Goal: Task Accomplishment & Management: Use online tool/utility

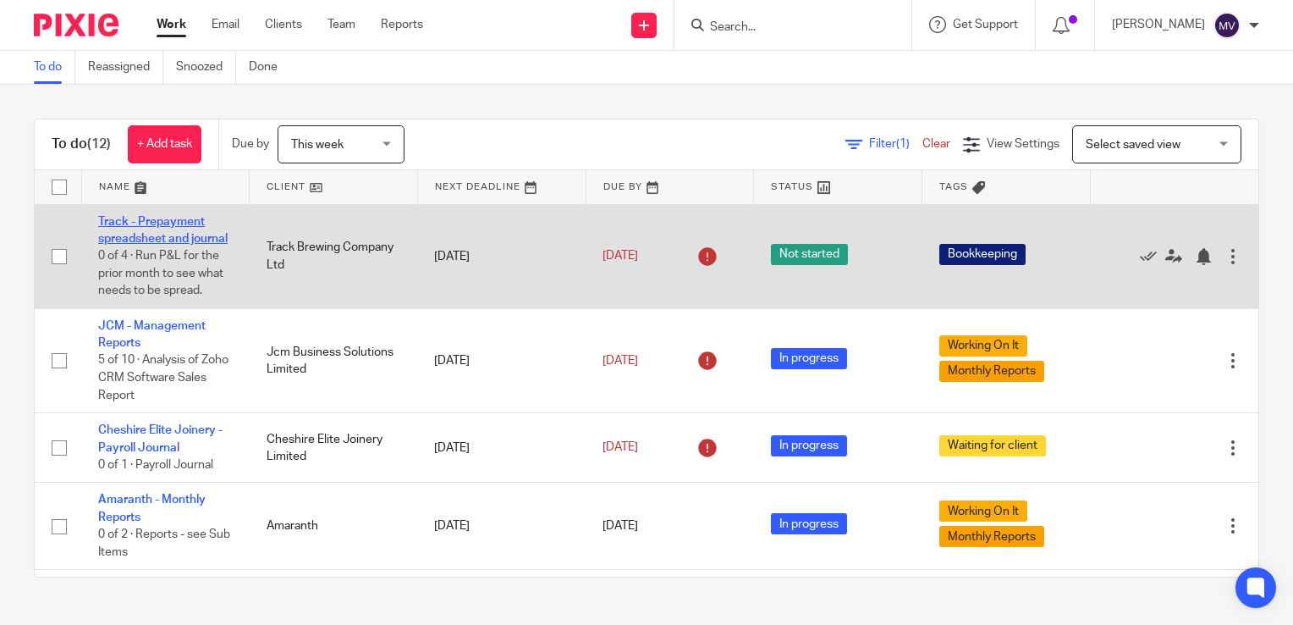
click at [182, 235] on link "Track - Prepayment spreadsheet and journal" at bounding box center [162, 230] width 129 height 29
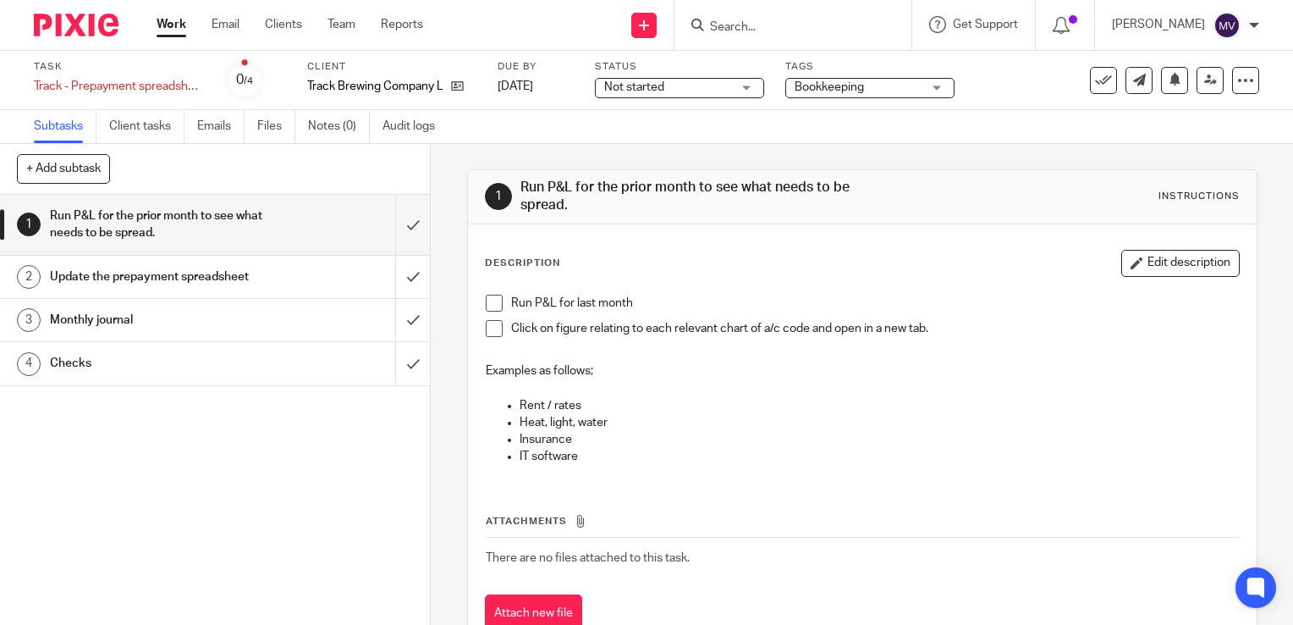
click at [493, 303] on span at bounding box center [494, 302] width 17 height 17
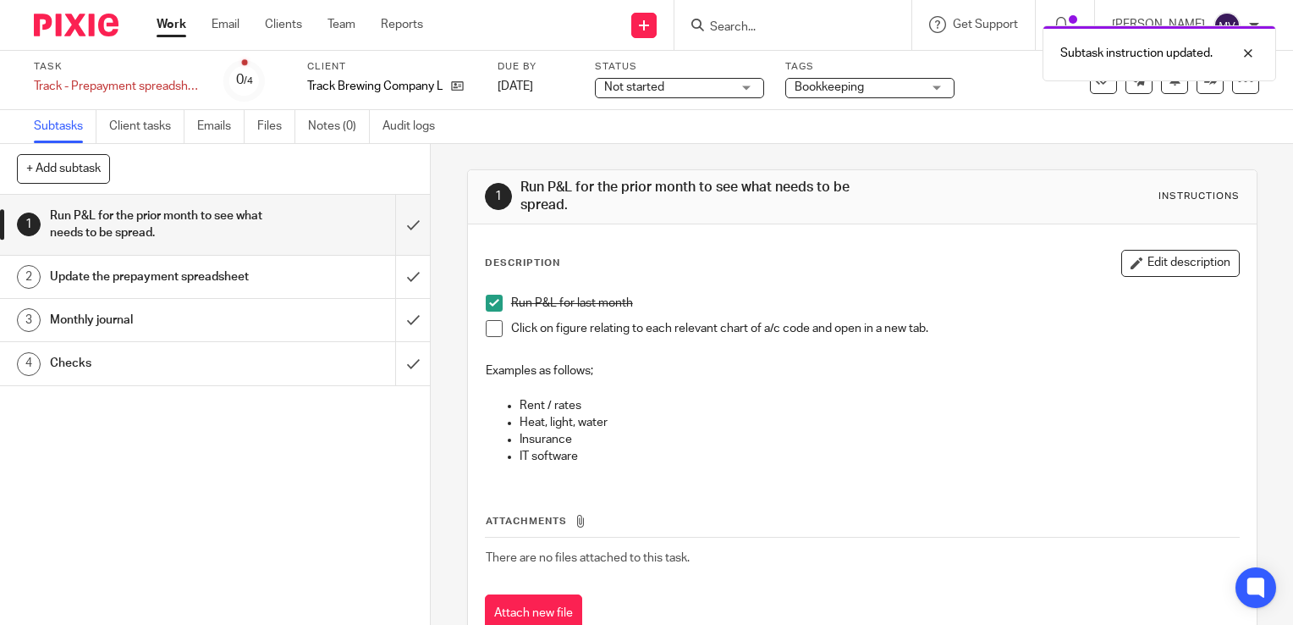
click at [487, 323] on span at bounding box center [494, 328] width 17 height 17
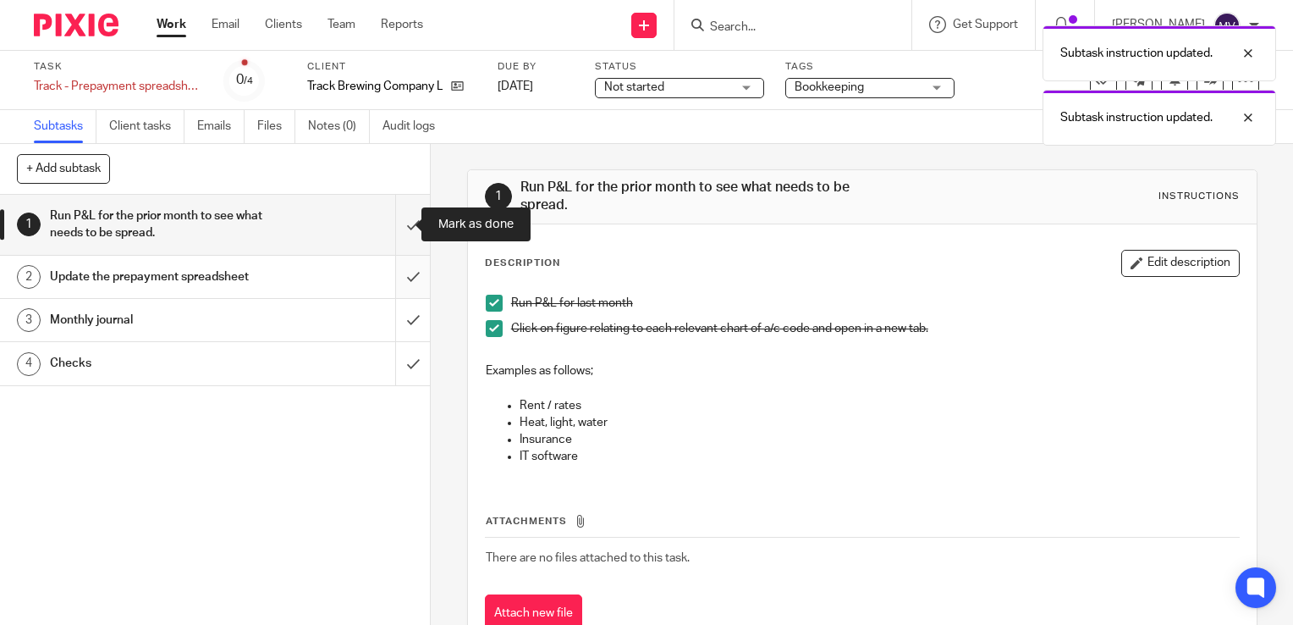
drag, startPoint x: 393, startPoint y: 218, endPoint x: 400, endPoint y: 258, distance: 40.5
click at [394, 220] on input "submit" at bounding box center [215, 225] width 430 height 60
click at [393, 272] on input "submit" at bounding box center [215, 277] width 430 height 42
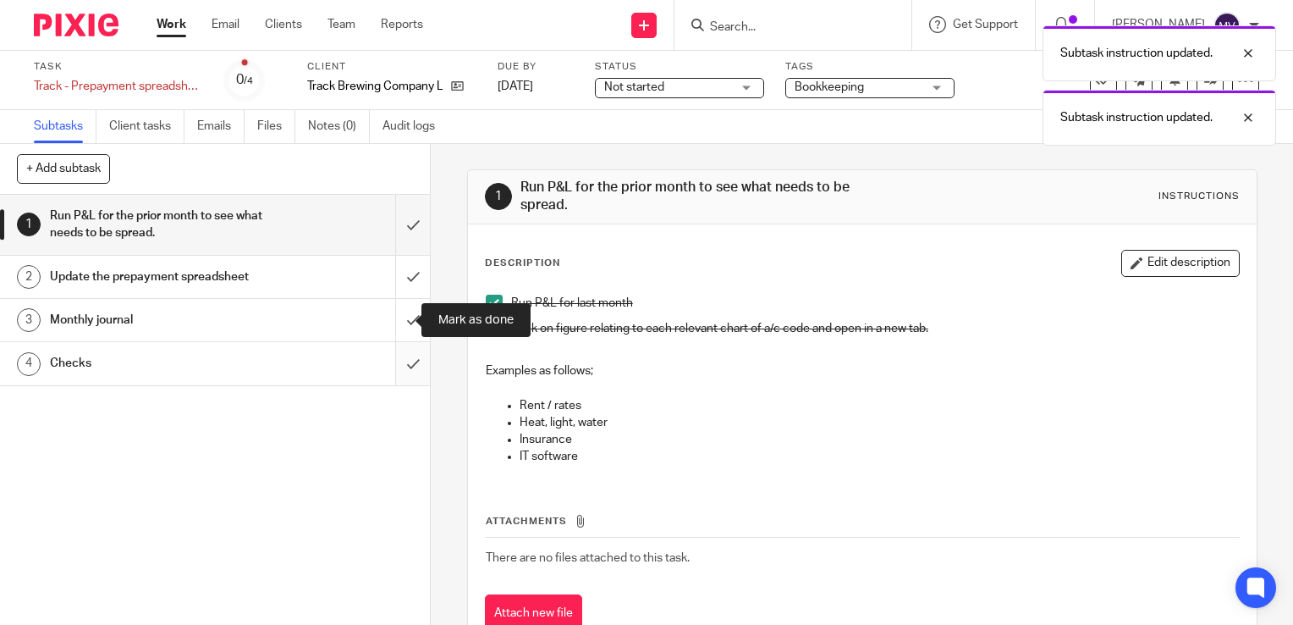
drag, startPoint x: 393, startPoint y: 320, endPoint x: 400, endPoint y: 351, distance: 32.2
click at [393, 320] on input "submit" at bounding box center [215, 320] width 430 height 42
click at [398, 360] on input "submit" at bounding box center [215, 363] width 430 height 42
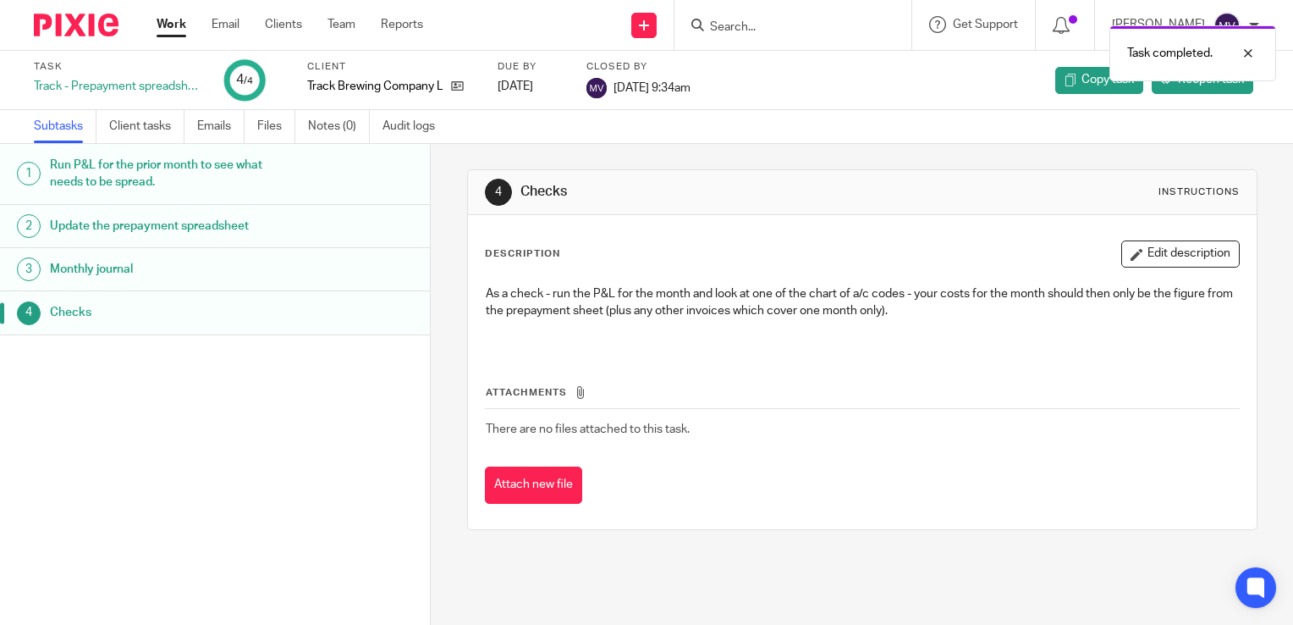
click at [173, 17] on link "Work" at bounding box center [172, 24] width 30 height 17
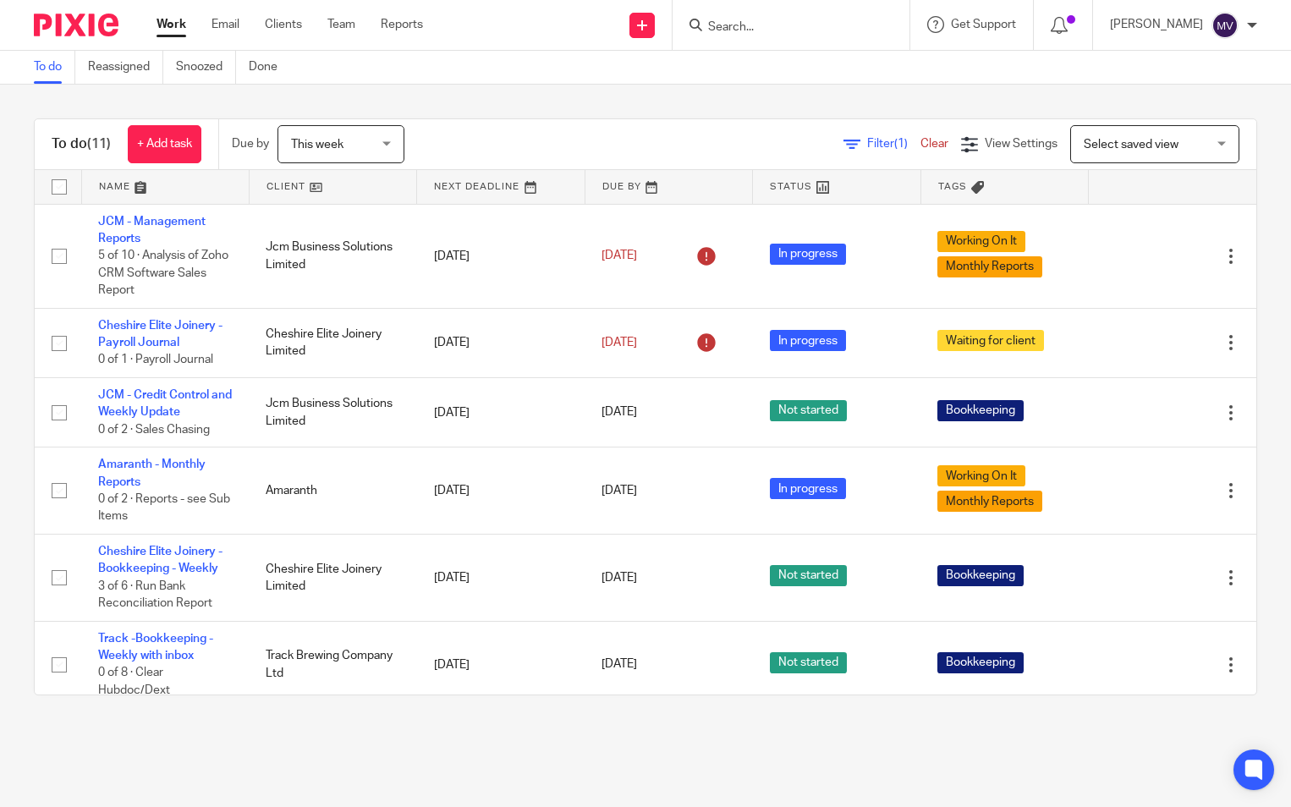
click at [1247, 97] on div "To do (11) + Add task Due by This week This week Today Tomorrow This week Next …" at bounding box center [645, 407] width 1291 height 645
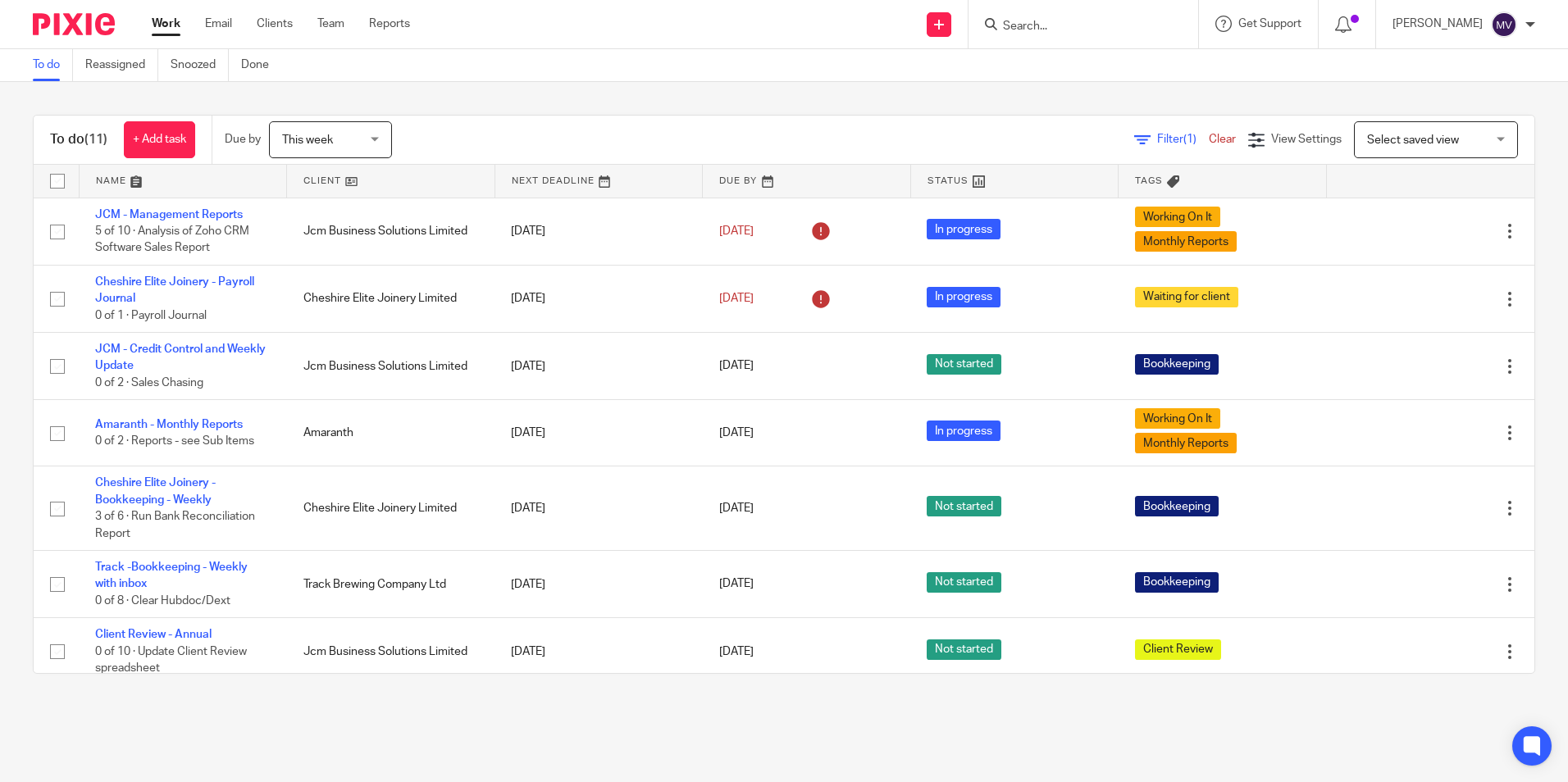
click at [1118, 24] on input "Search" at bounding box center [1075, 26] width 147 height 15
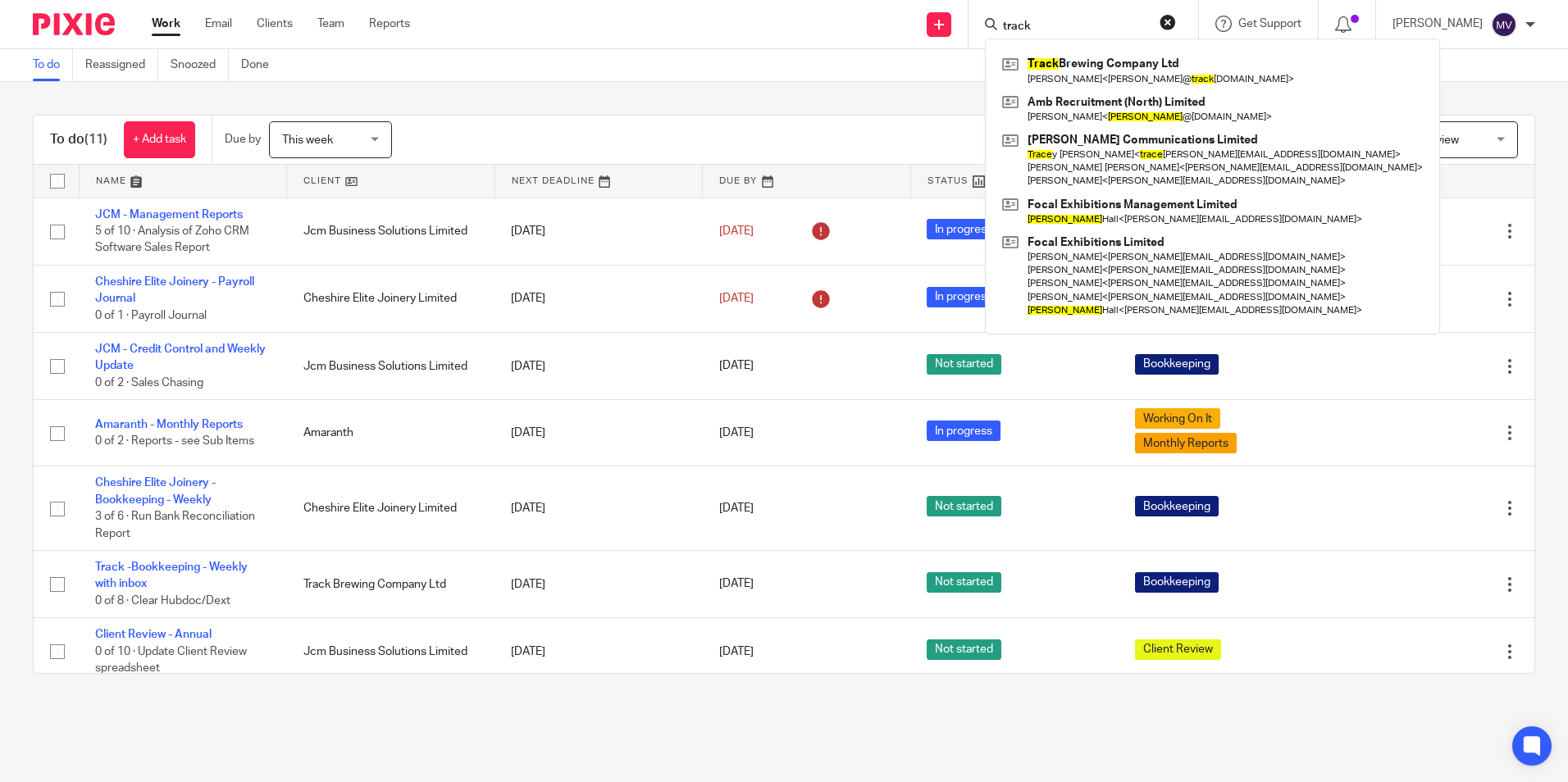
type input "track"
click button "submit" at bounding box center [0, 0] width 0 height 0
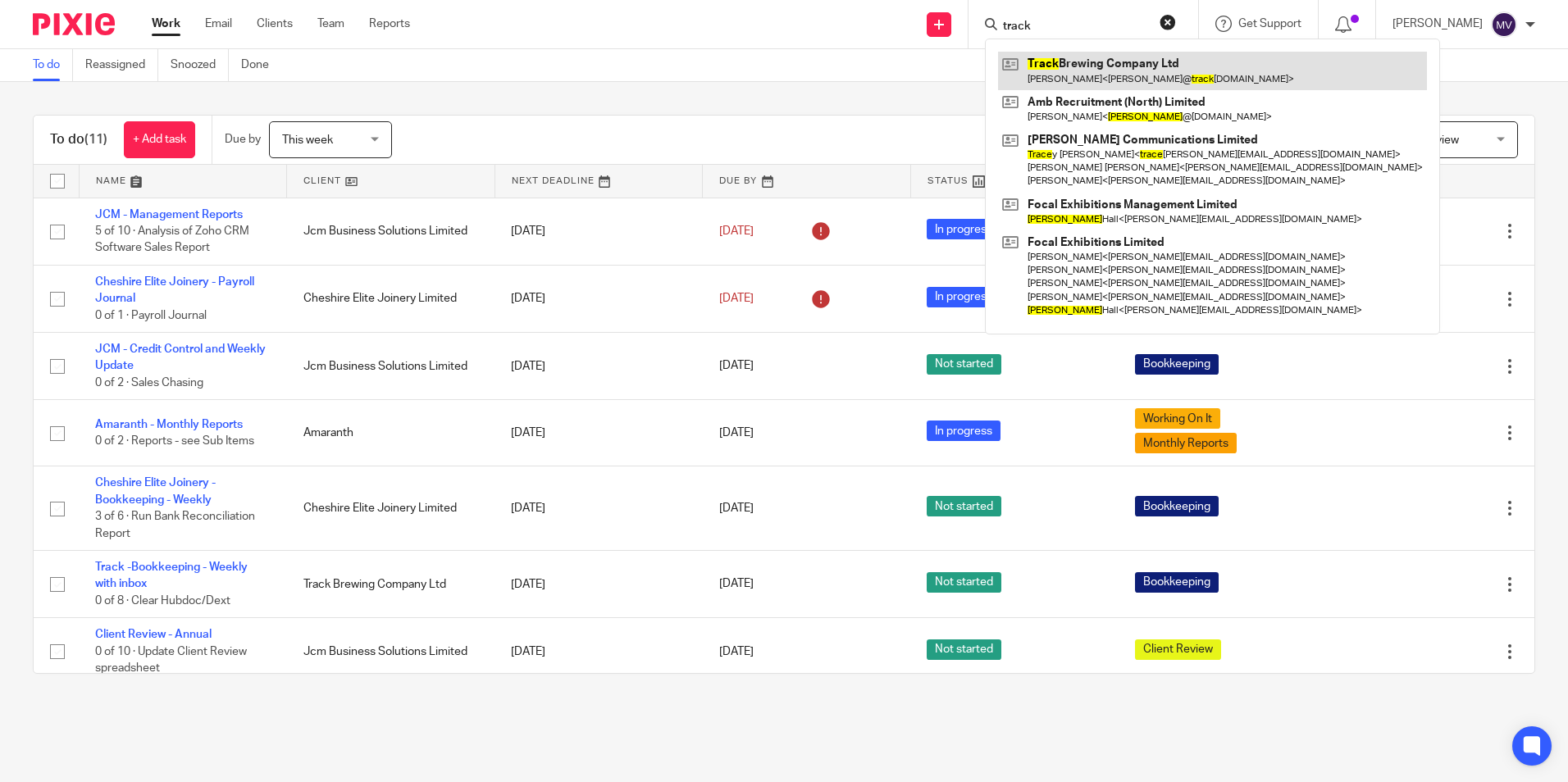
click at [1116, 67] on link at bounding box center [1212, 70] width 429 height 38
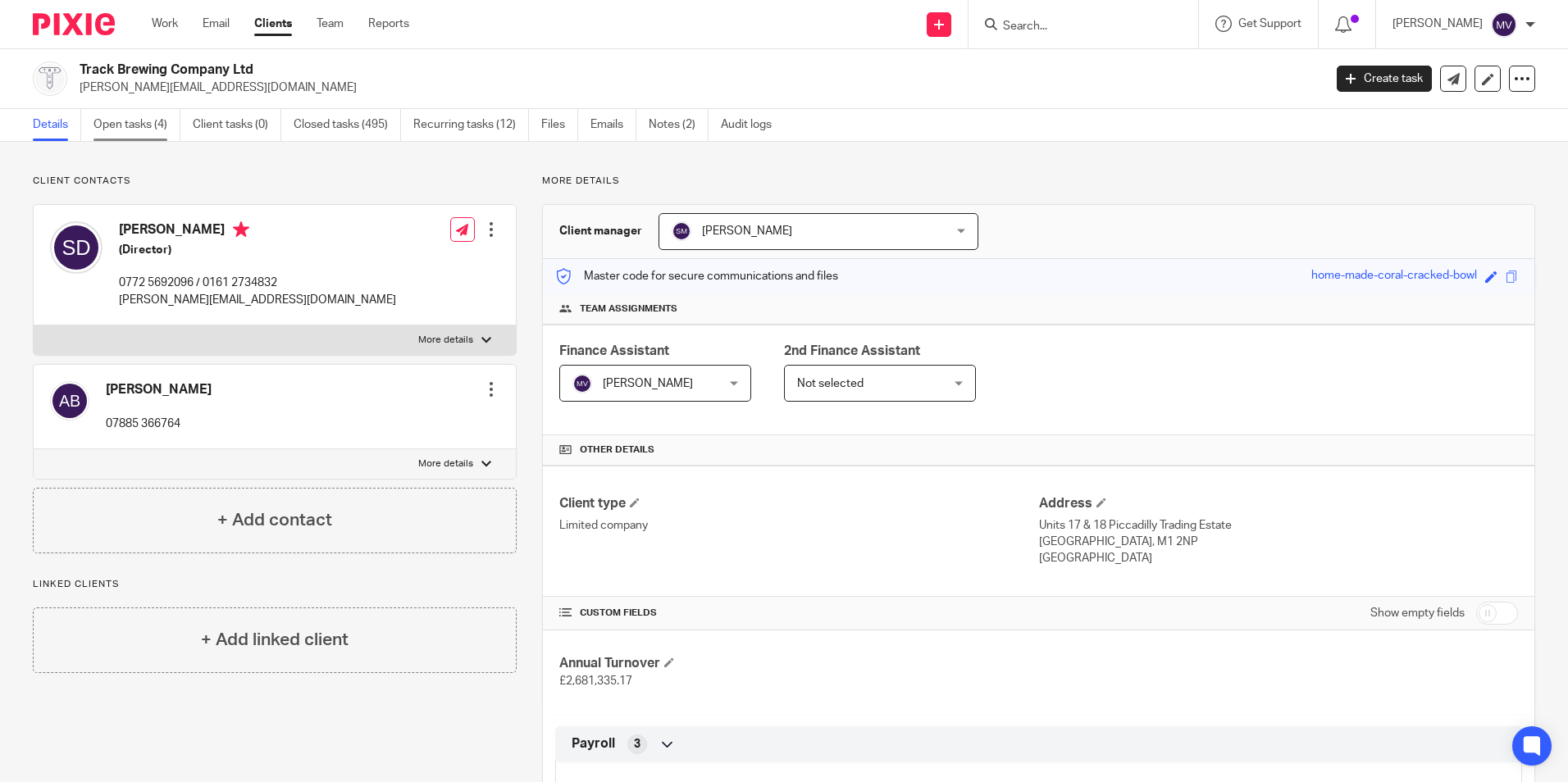
click at [128, 128] on link "Open tasks (4)" at bounding box center [137, 125] width 87 height 32
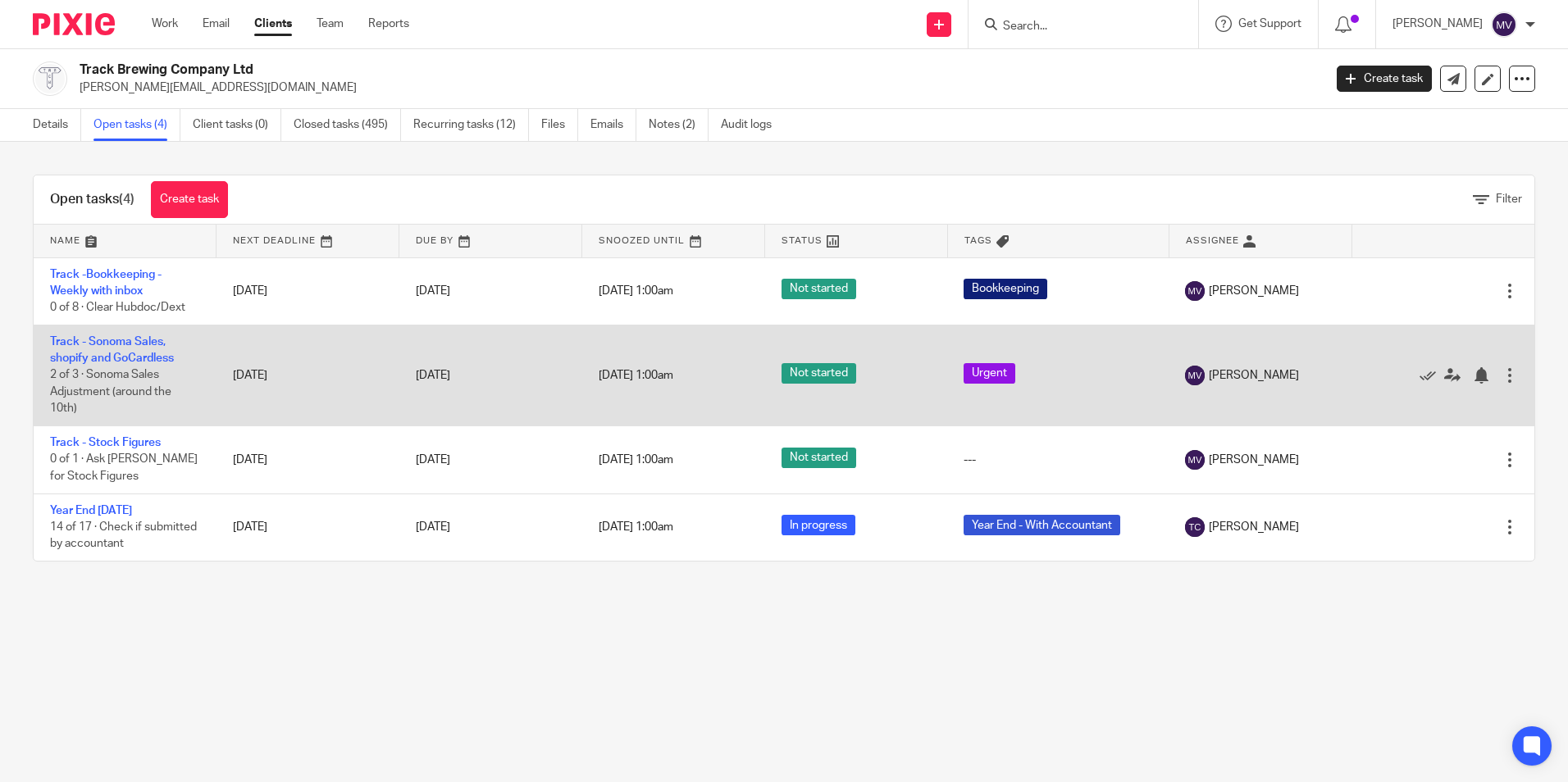
click at [151, 350] on td "Track - Sonoma Sales, shopify and GoCardless 2 of 3 · Sonoma Sales Adjustment (…" at bounding box center [125, 375] width 183 height 101
